Goal: Task Accomplishment & Management: Complete application form

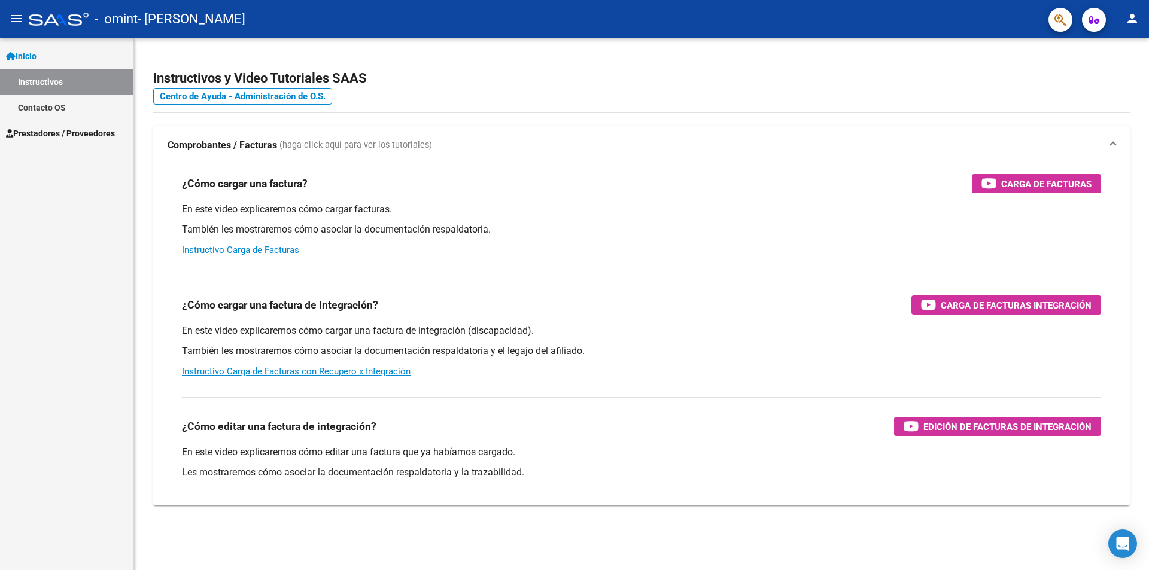
click at [74, 136] on span "Prestadores / Proveedores" at bounding box center [60, 133] width 109 height 13
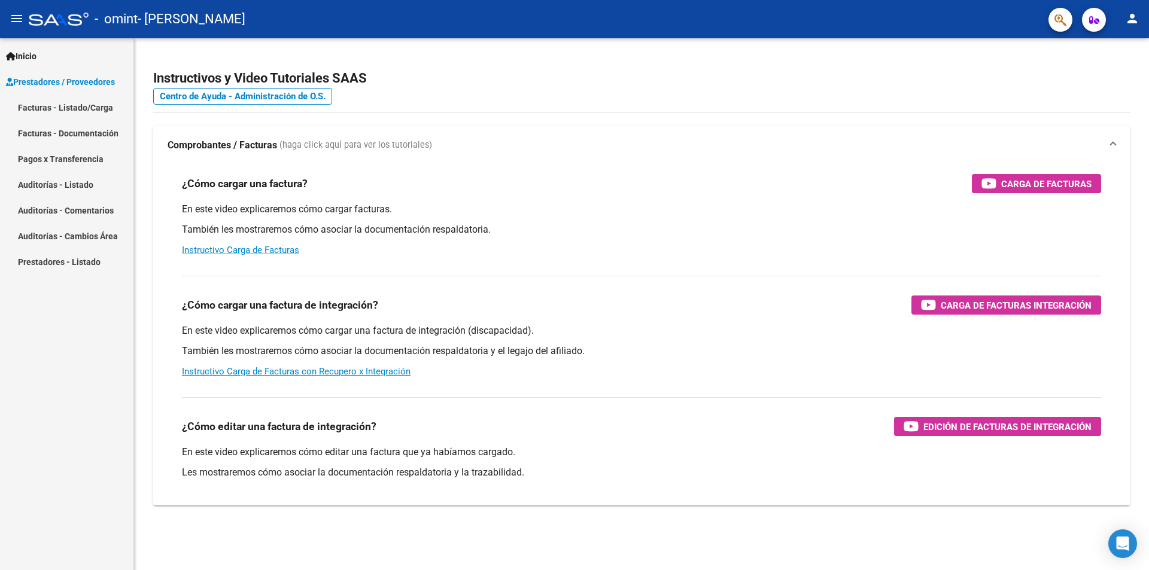
click at [66, 98] on link "Facturas - Listado/Carga" at bounding box center [66, 108] width 133 height 26
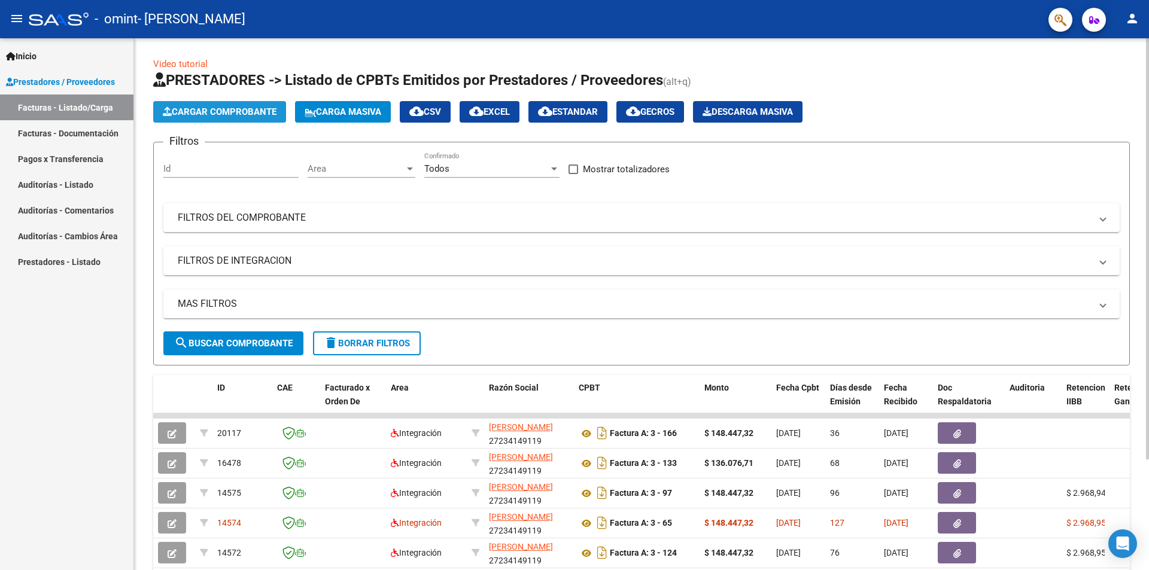
click at [237, 115] on span "Cargar Comprobante" at bounding box center [220, 112] width 114 height 11
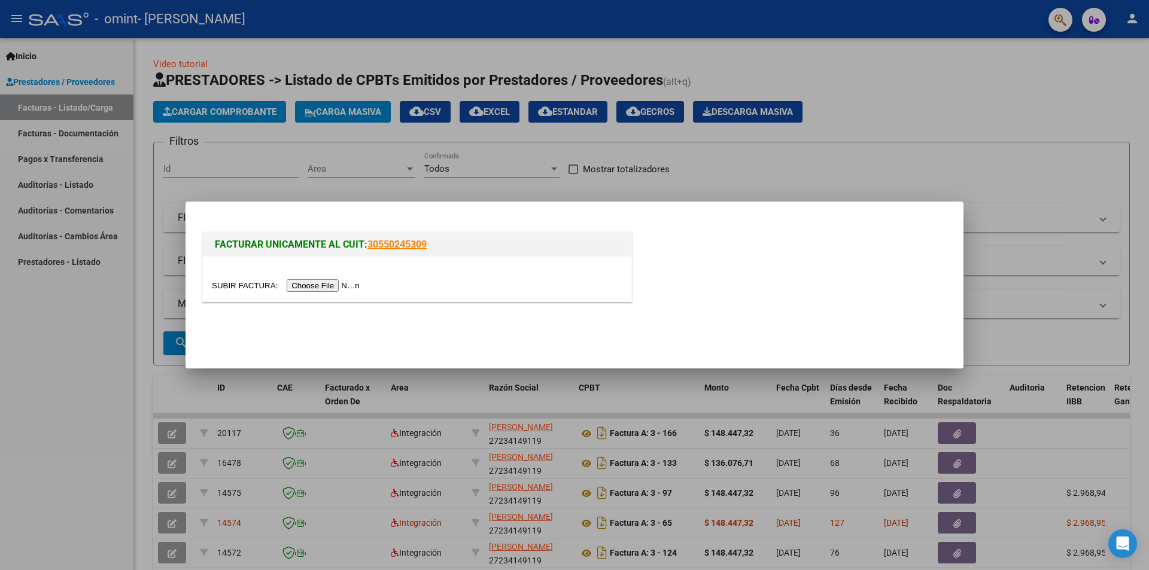
click at [317, 279] on input "file" at bounding box center [287, 285] width 151 height 13
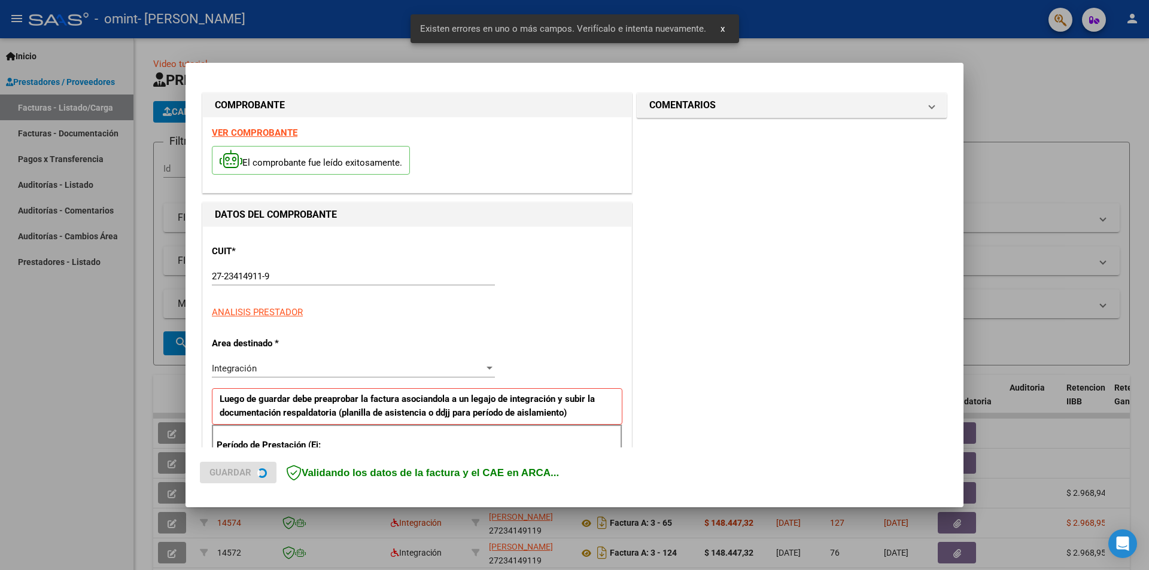
scroll to position [209, 0]
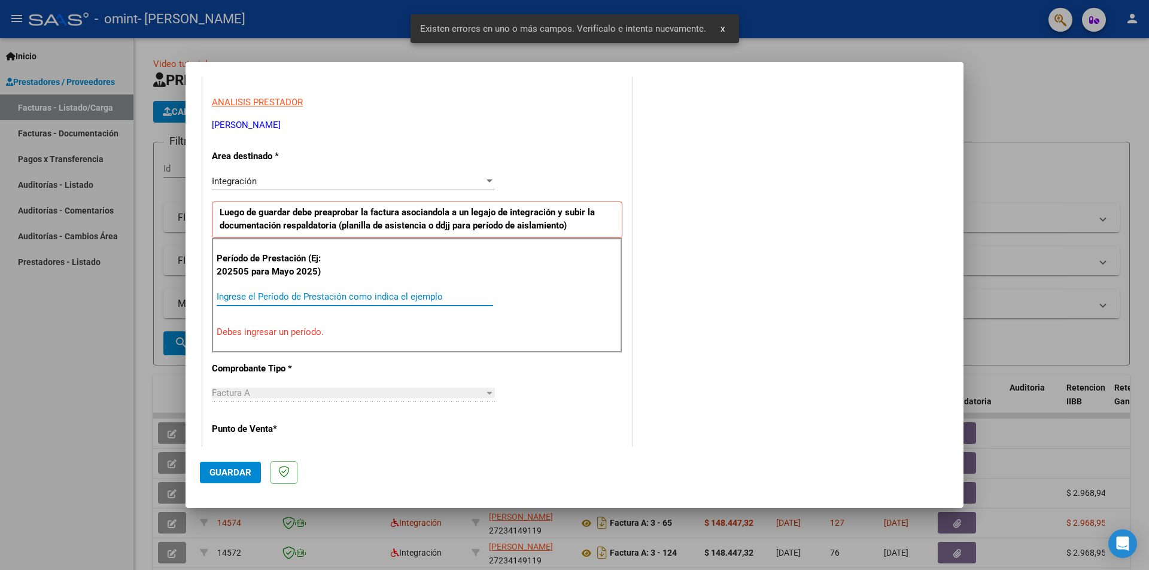
click at [282, 277] on app-form-text-field "Período de Prestación (Ej: 202505 para [DATE]) Ingrese el Período de Prestación…" at bounding box center [360, 284] width 286 height 36
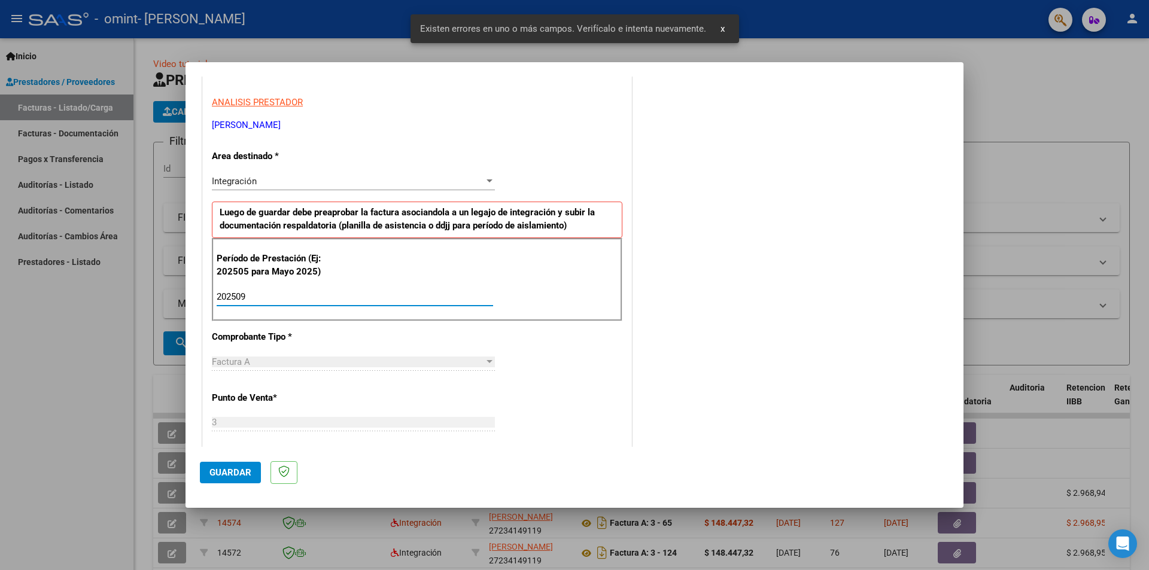
type input "202509"
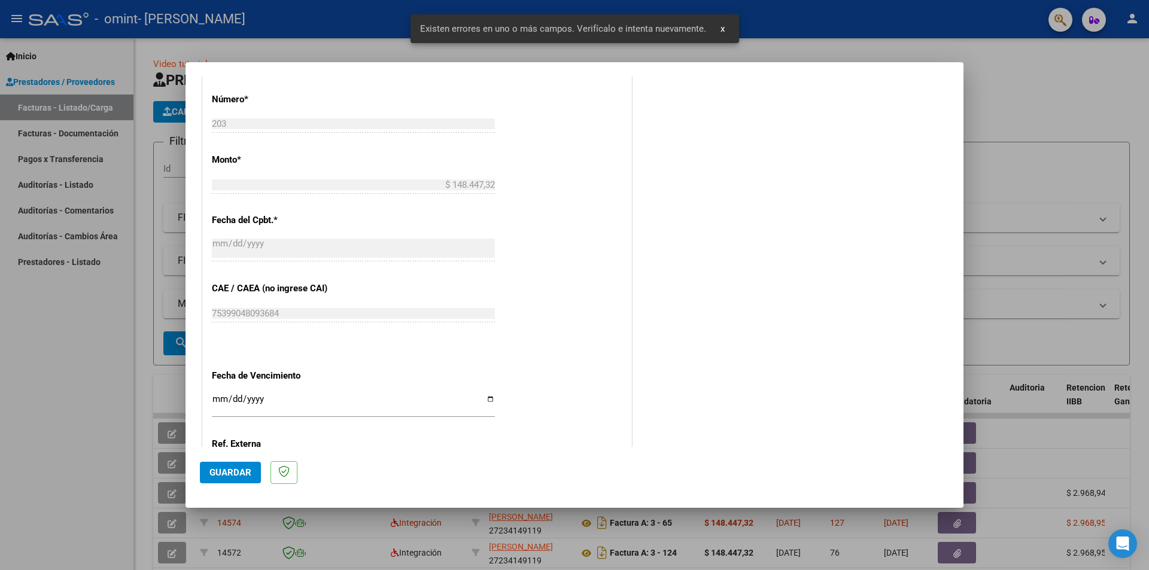
scroll to position [628, 0]
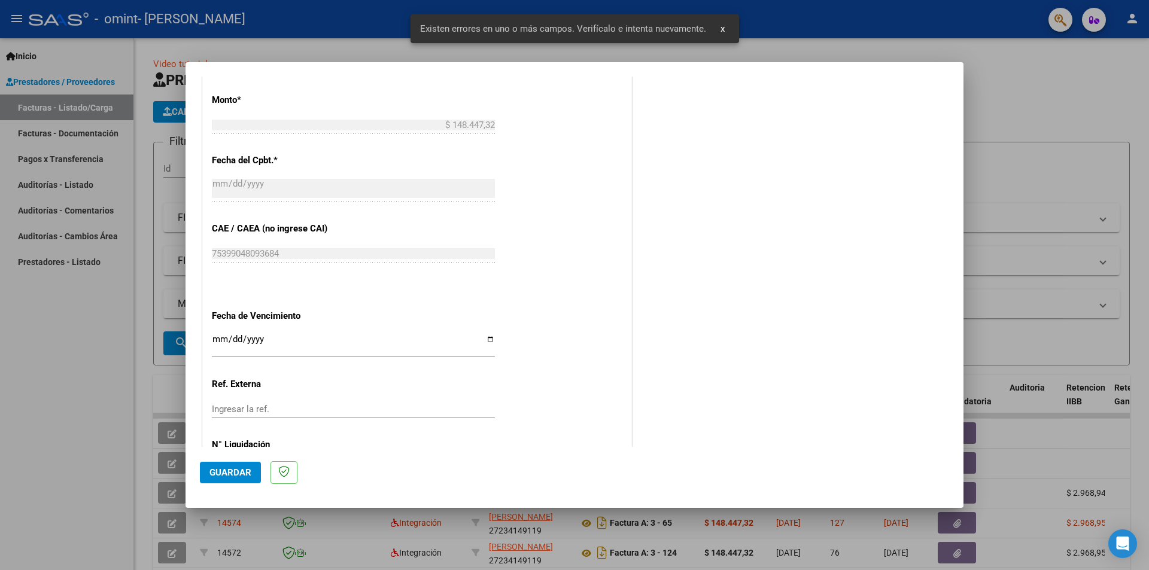
click at [217, 346] on input "Ingresar la fecha" at bounding box center [353, 343] width 283 height 19
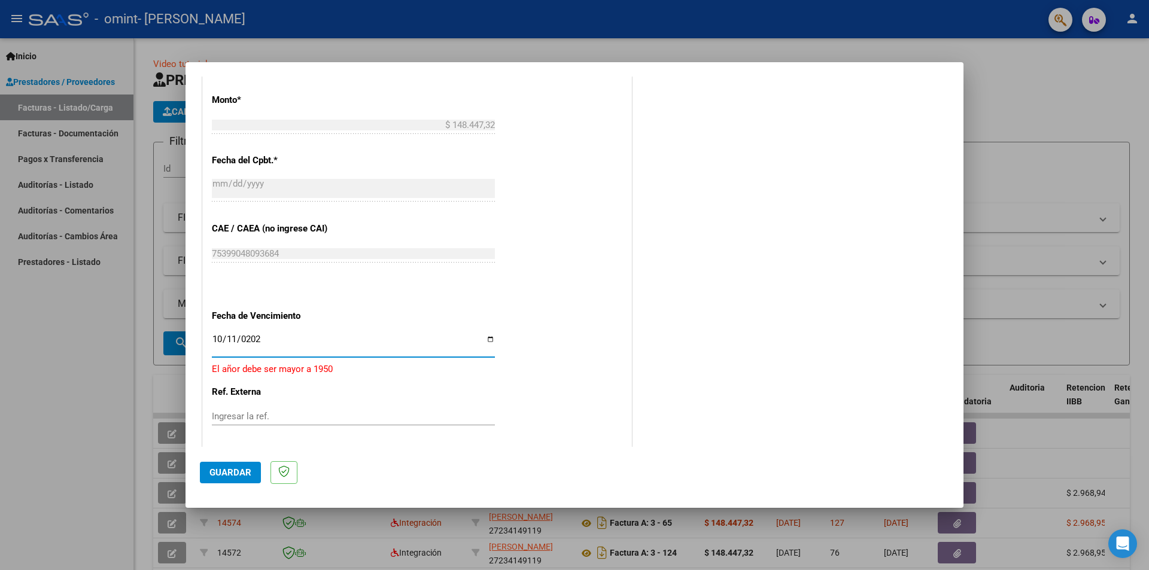
type input "[DATE]"
click at [223, 467] on button "Guardar" at bounding box center [230, 473] width 61 height 22
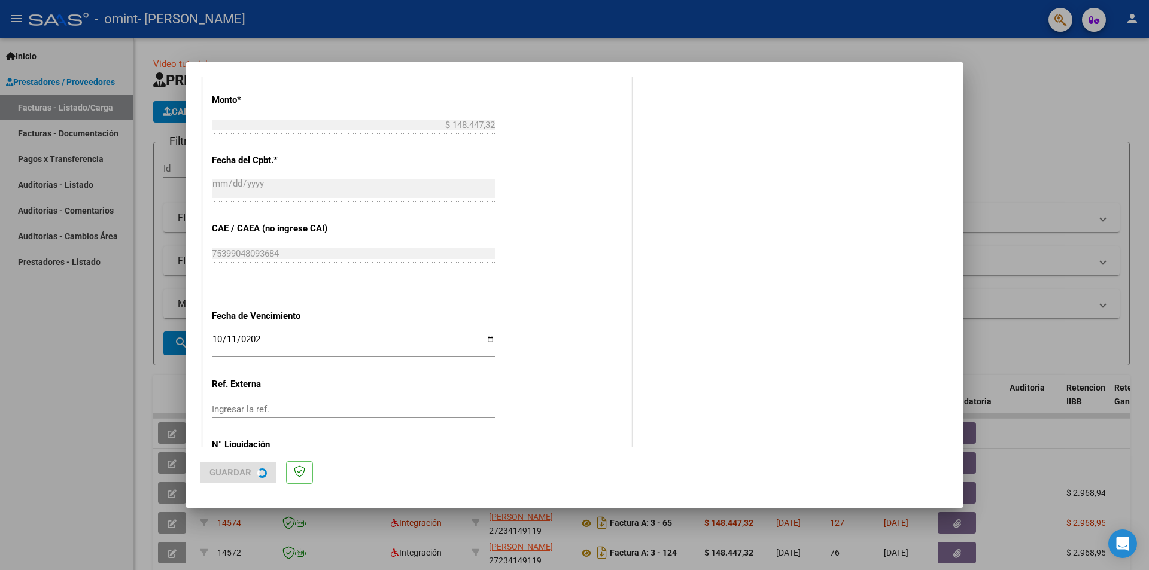
scroll to position [0, 0]
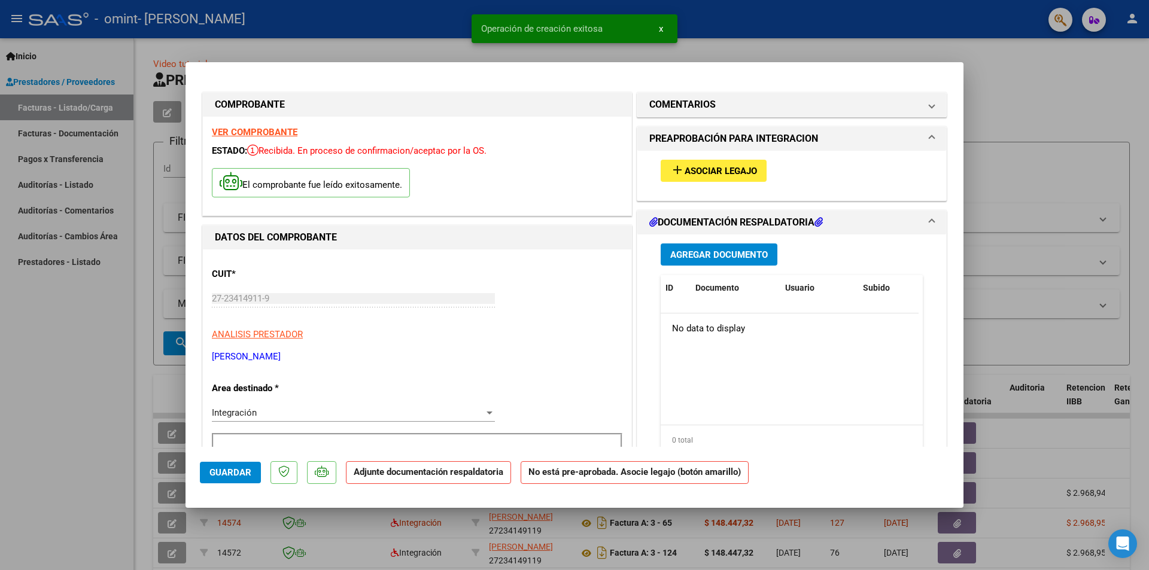
click at [695, 172] on span "Asociar Legajo" at bounding box center [721, 171] width 72 height 11
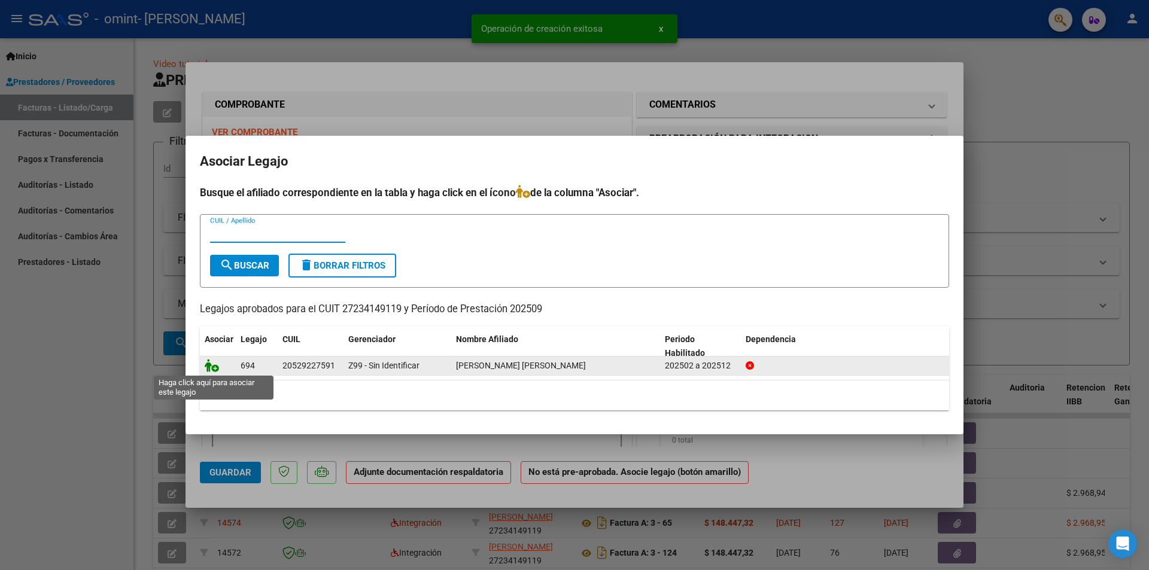
click at [212, 363] on icon at bounding box center [212, 365] width 14 height 13
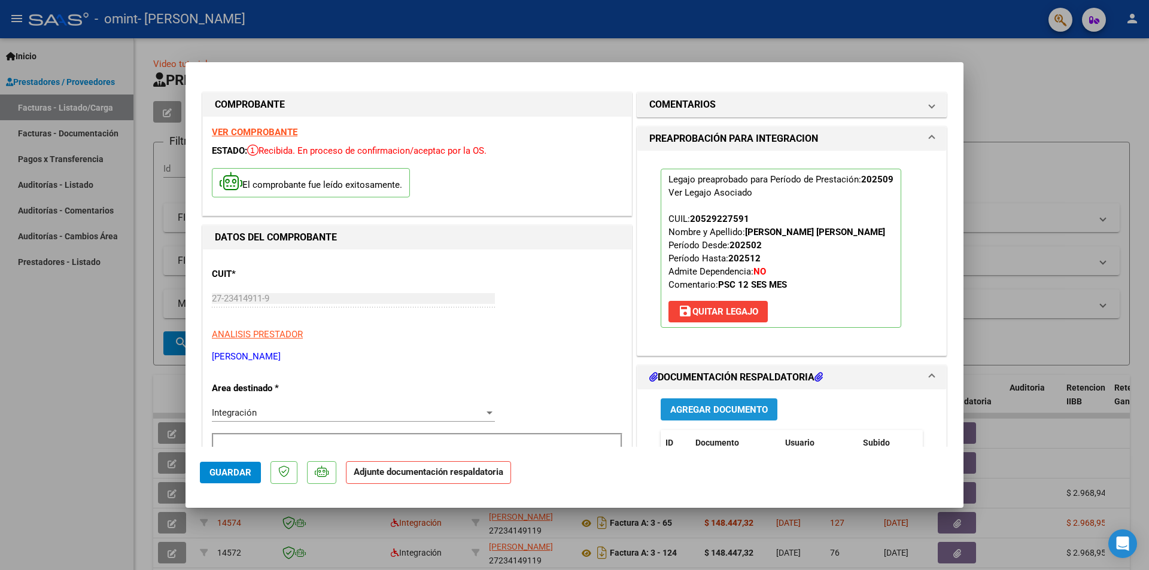
click at [724, 410] on span "Agregar Documento" at bounding box center [719, 410] width 98 height 11
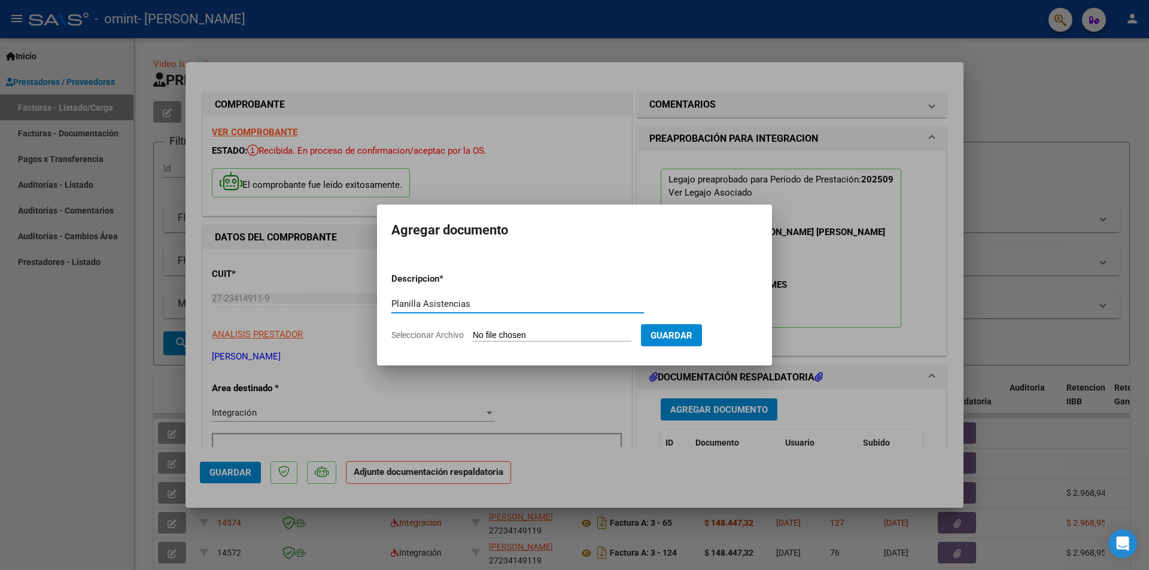
type input "Planilla Asistencias"
click at [531, 333] on input "Seleccionar Archivo" at bounding box center [552, 335] width 159 height 11
type input "C:\fakepath\asis PSICO [PERSON_NAME] [DATE].pdf"
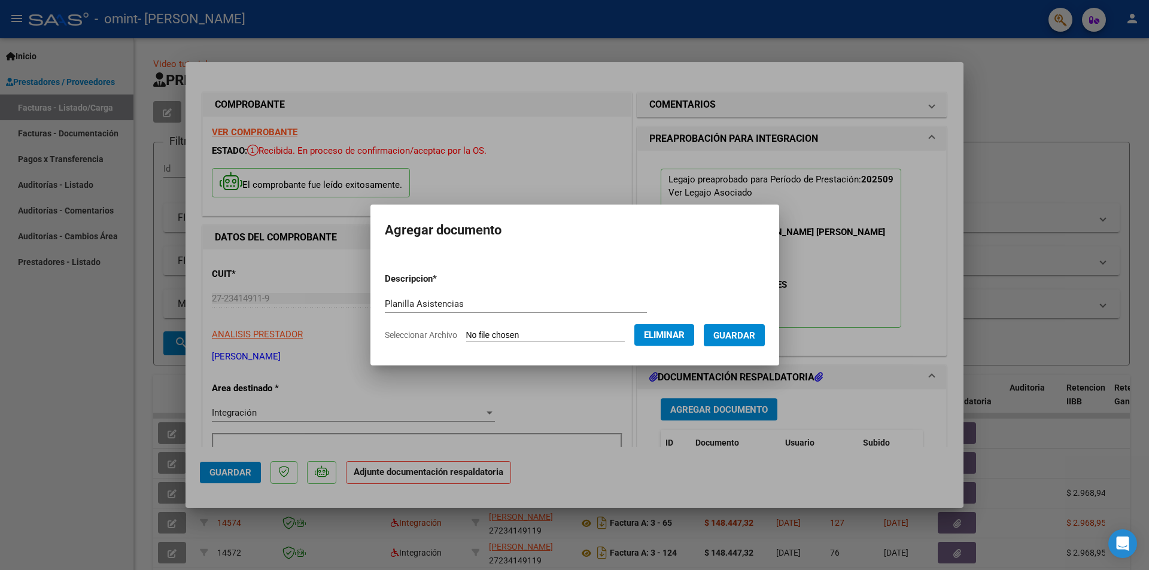
click at [749, 339] on span "Guardar" at bounding box center [734, 335] width 42 height 11
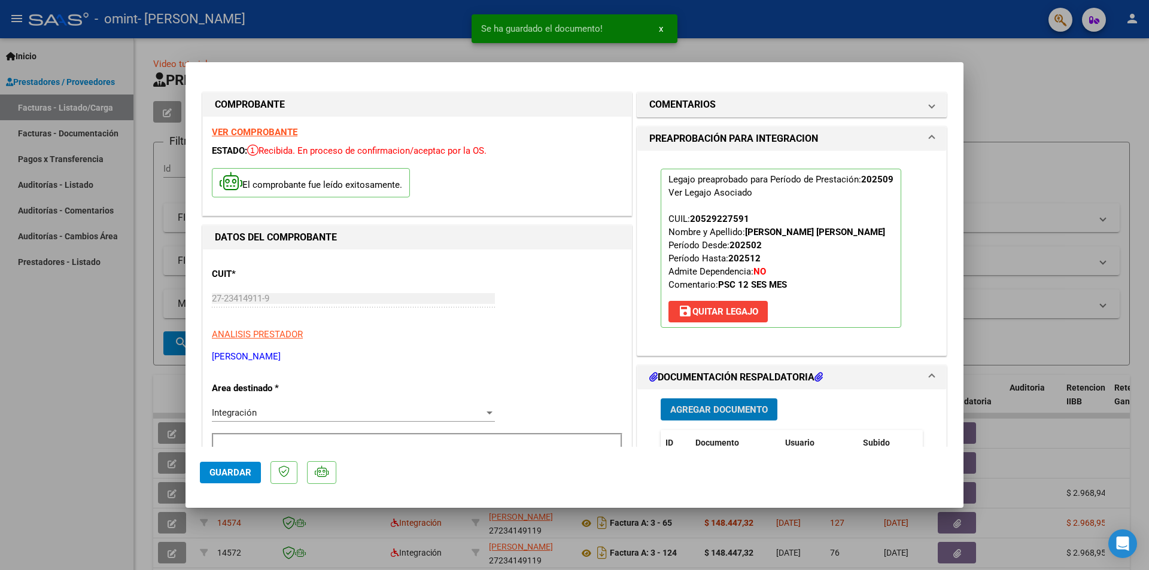
click at [235, 468] on span "Guardar" at bounding box center [230, 472] width 42 height 11
click at [1025, 211] on div at bounding box center [574, 285] width 1149 height 570
type input "$ 0,00"
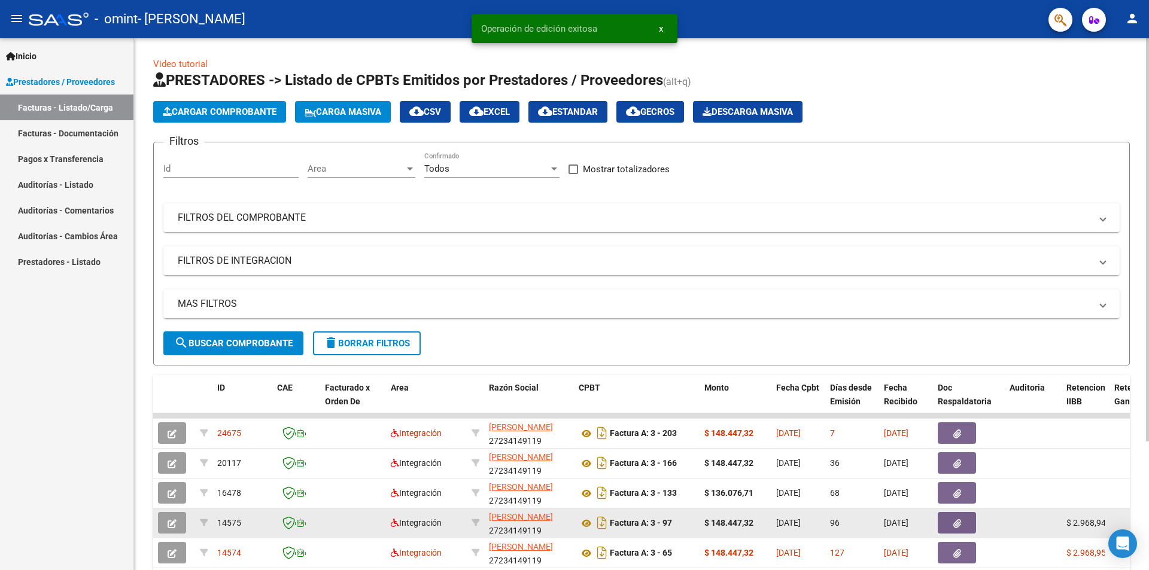
scroll to position [60, 0]
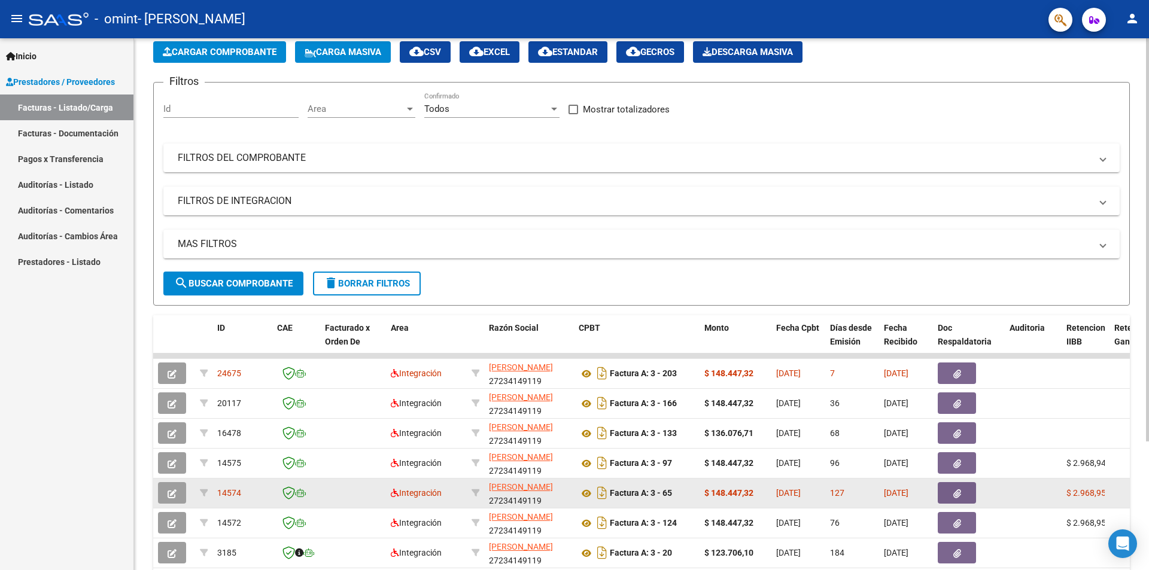
click at [230, 489] on span "14574" at bounding box center [229, 493] width 24 height 10
click at [166, 497] on button "button" at bounding box center [172, 493] width 28 height 22
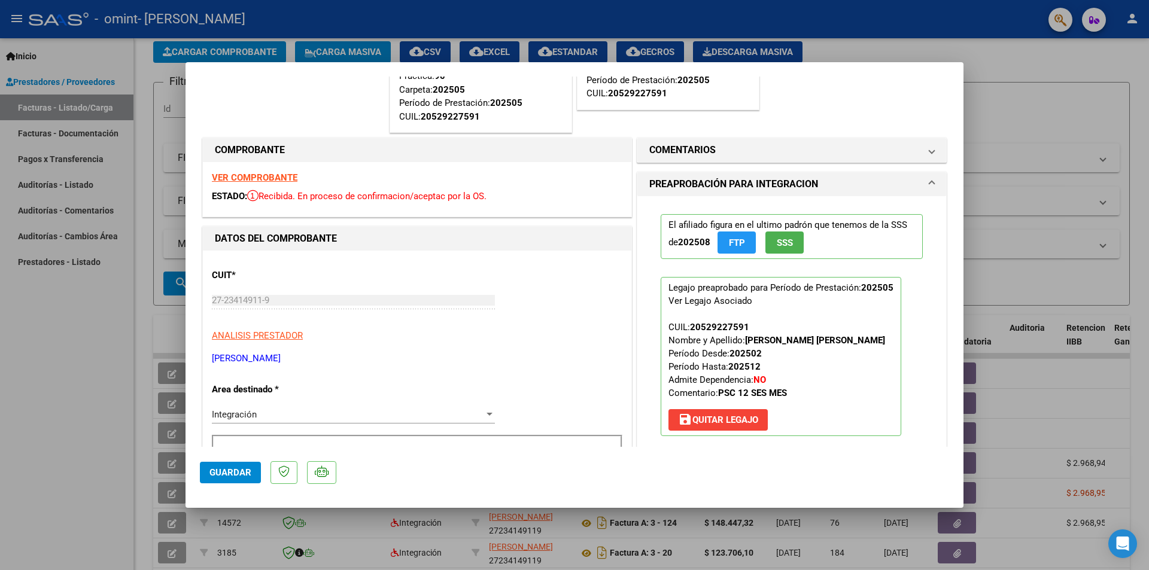
scroll to position [0, 0]
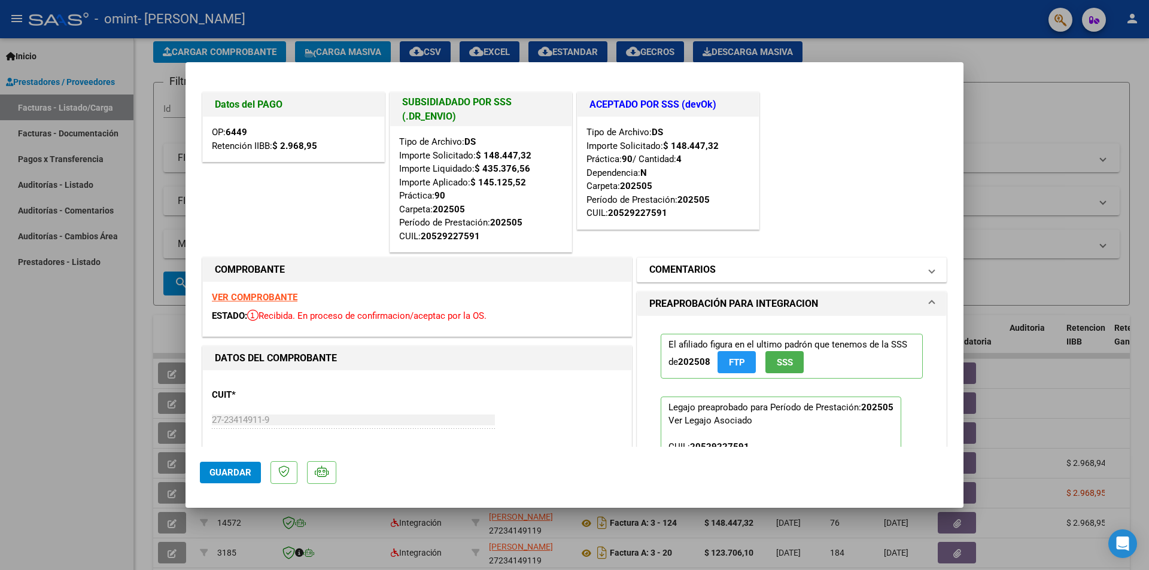
click at [929, 272] on span at bounding box center [931, 270] width 5 height 14
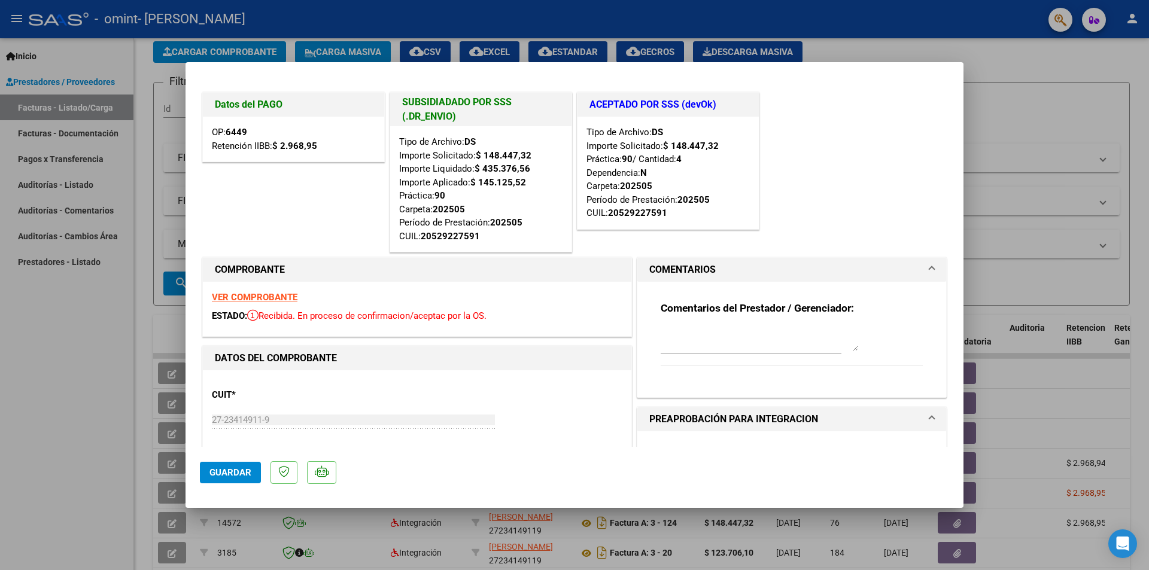
type input "$ 0,00"
